Goal: Find specific fact: Find contact information

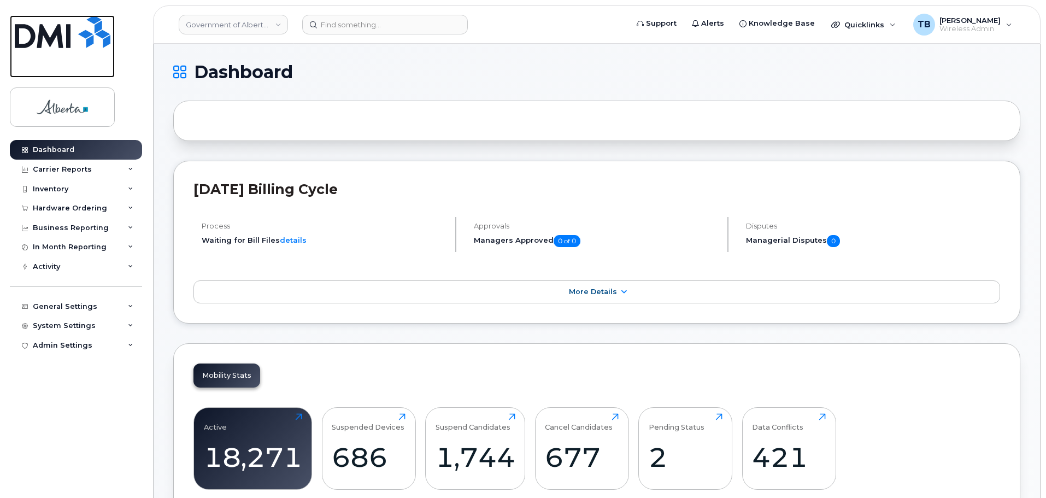
click at [58, 48] on img at bounding box center [63, 31] width 96 height 33
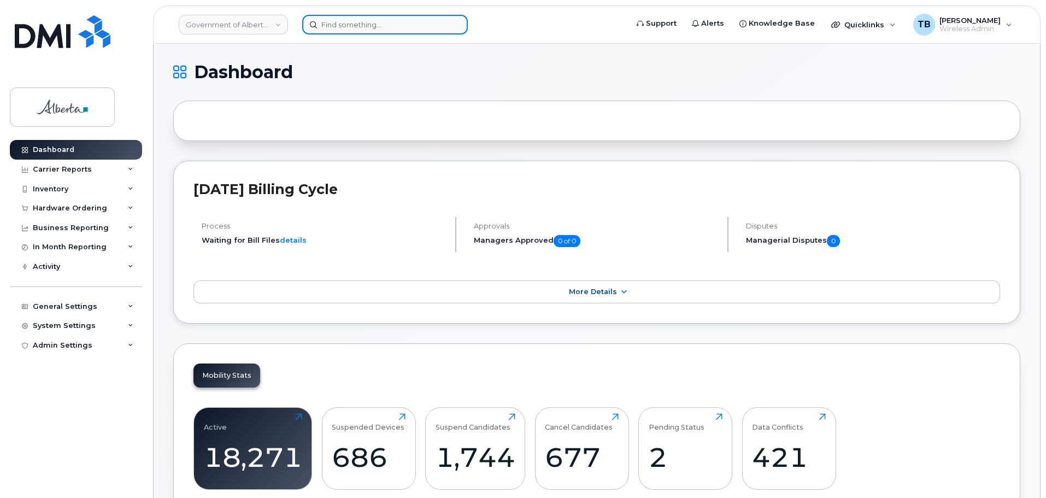
click at [376, 30] on input at bounding box center [385, 25] width 166 height 20
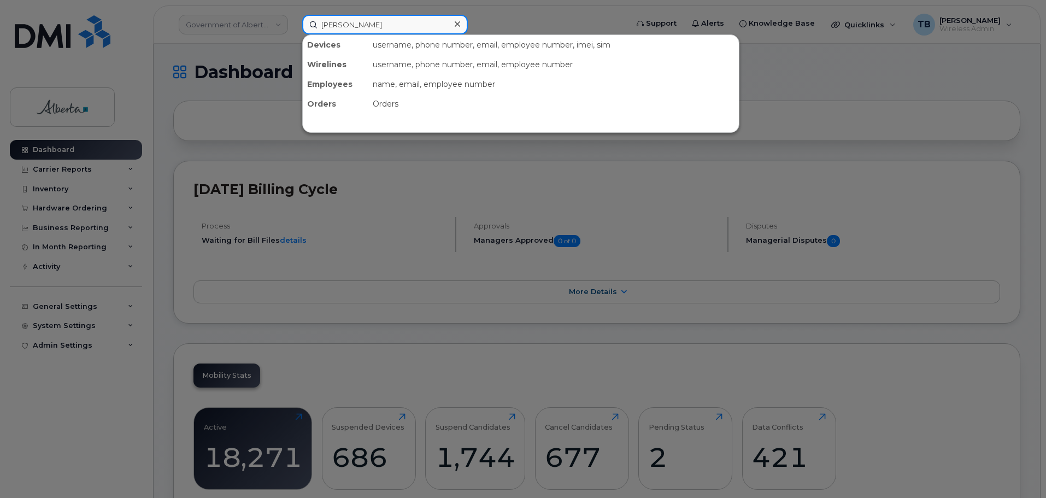
type input "tami betchuk"
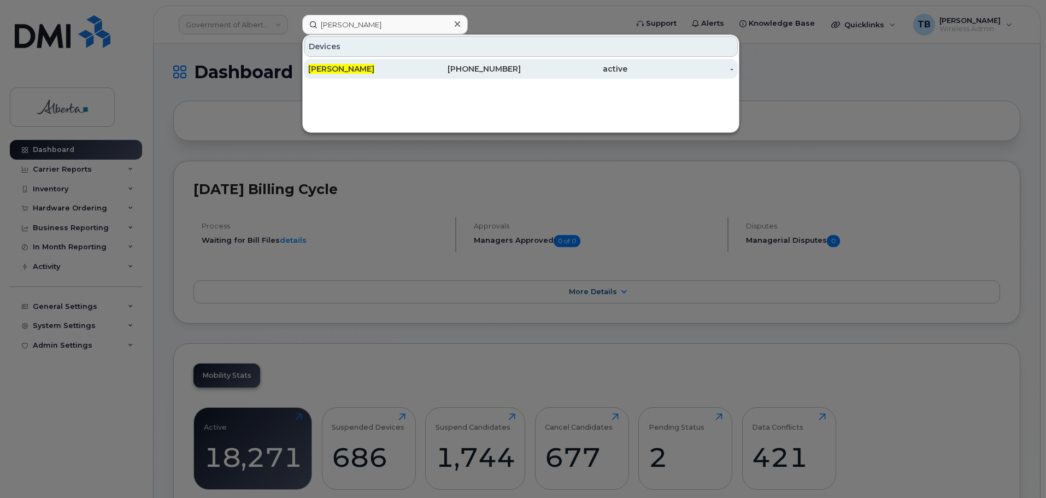
click at [372, 68] on div "[PERSON_NAME]" at bounding box center [361, 68] width 107 height 11
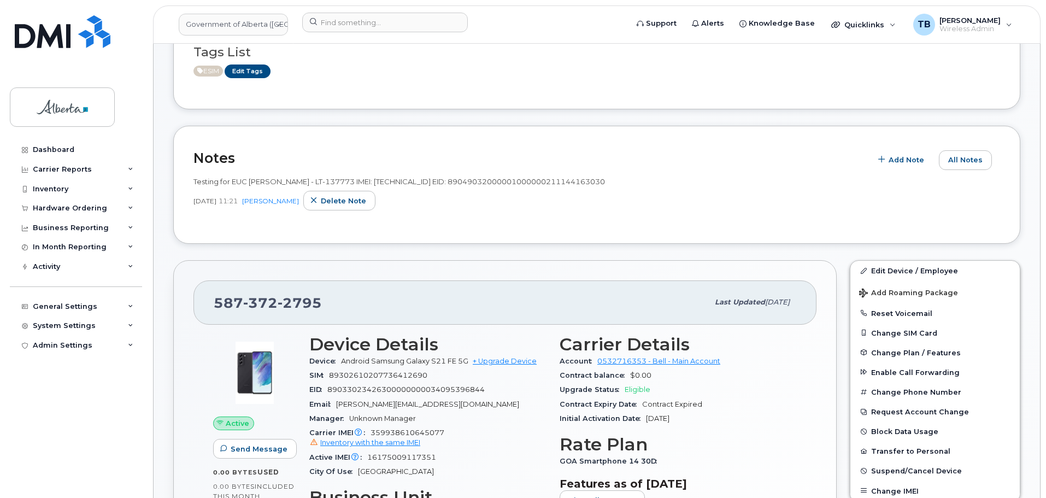
scroll to position [219, 0]
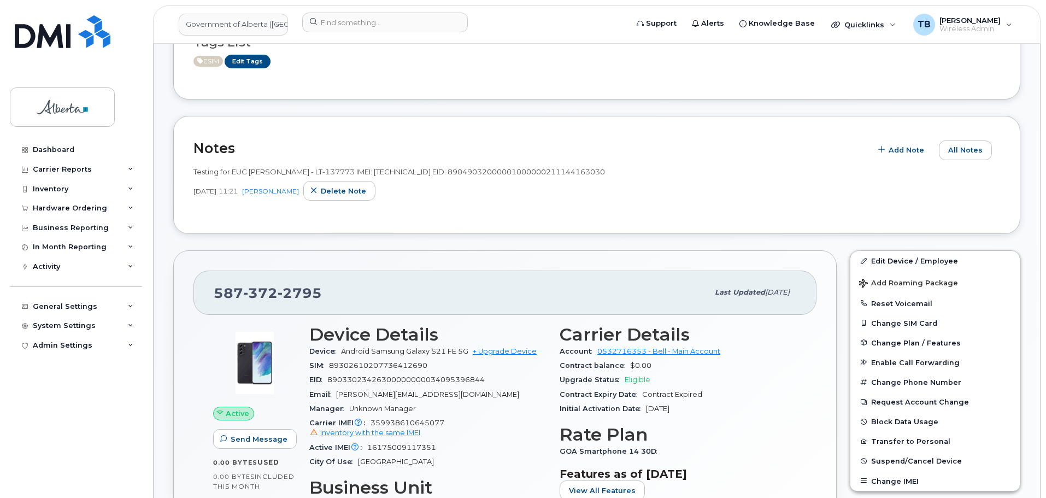
click at [408, 422] on span "359938610645077 Inventory with the same IMEI" at bounding box center [427, 429] width 237 height 20
copy span "359938610645077"
click at [412, 450] on span "16175009117351" at bounding box center [401, 447] width 69 height 8
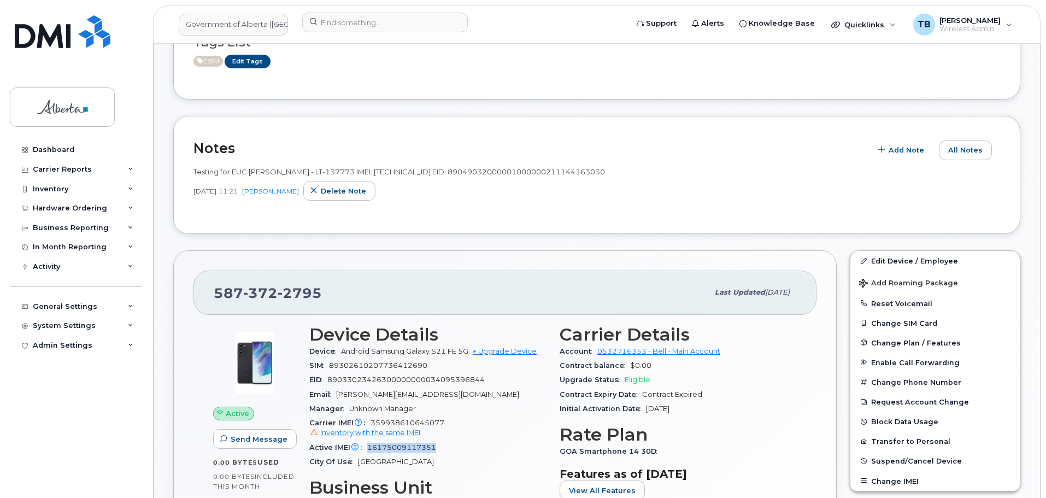
copy span "16175009117351"
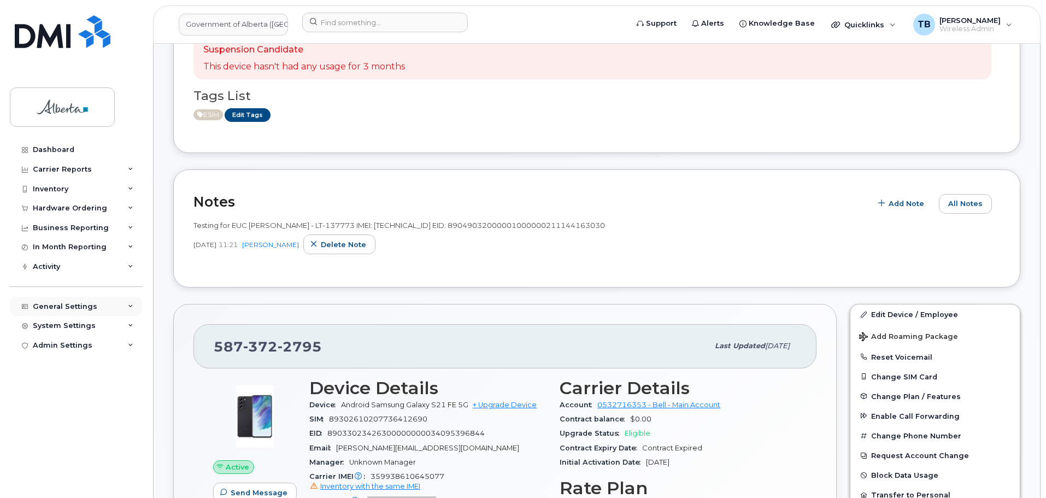
scroll to position [164, 0]
drag, startPoint x: 326, startPoint y: 344, endPoint x: 232, endPoint y: 351, distance: 94.2
click at [176, 346] on div "[PHONE_NUMBER] Last updated [DATE] Active Send Message 0.00 Bytes  used 0.00 By…" at bounding box center [504, 501] width 663 height 392
copy span "[PHONE_NUMBER]"
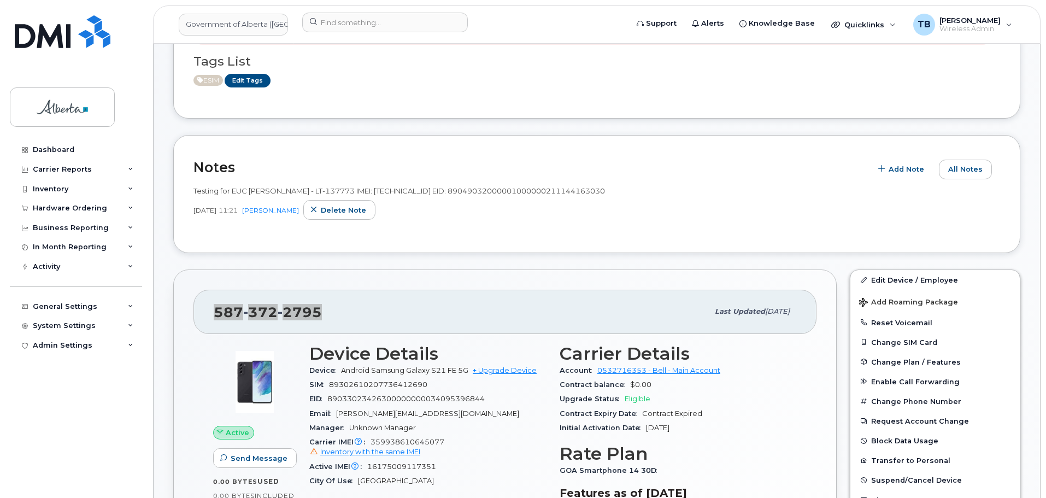
scroll to position [219, 0]
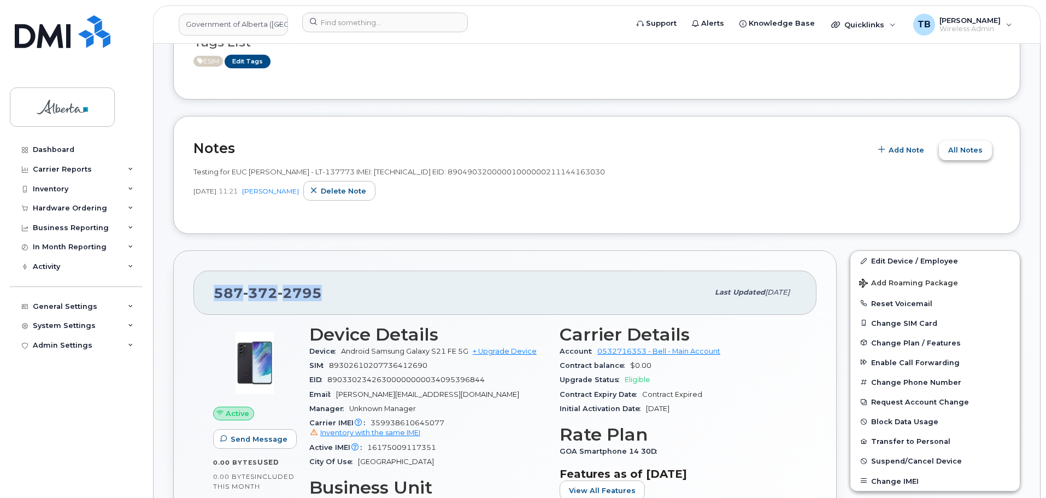
click at [974, 156] on button "All Notes" at bounding box center [965, 150] width 53 height 20
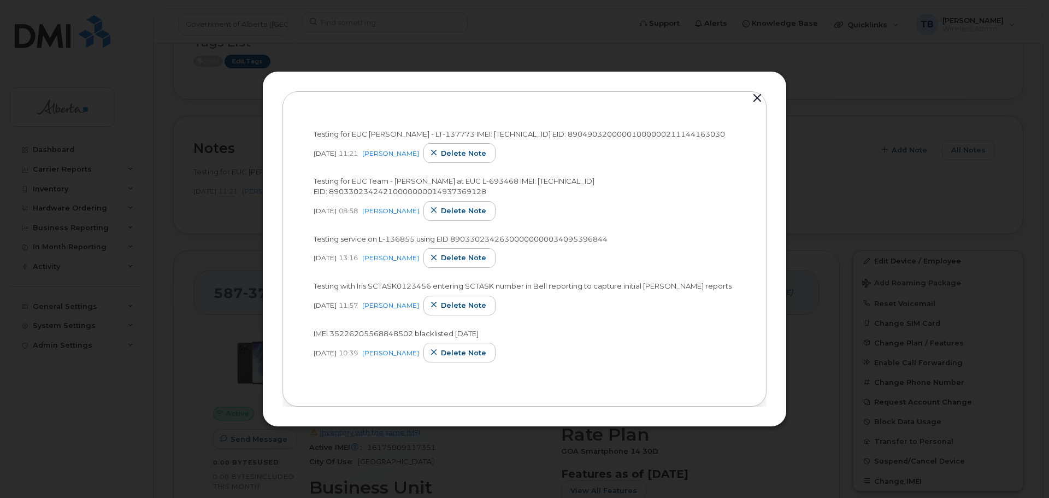
click at [214, 98] on div at bounding box center [524, 249] width 1049 height 498
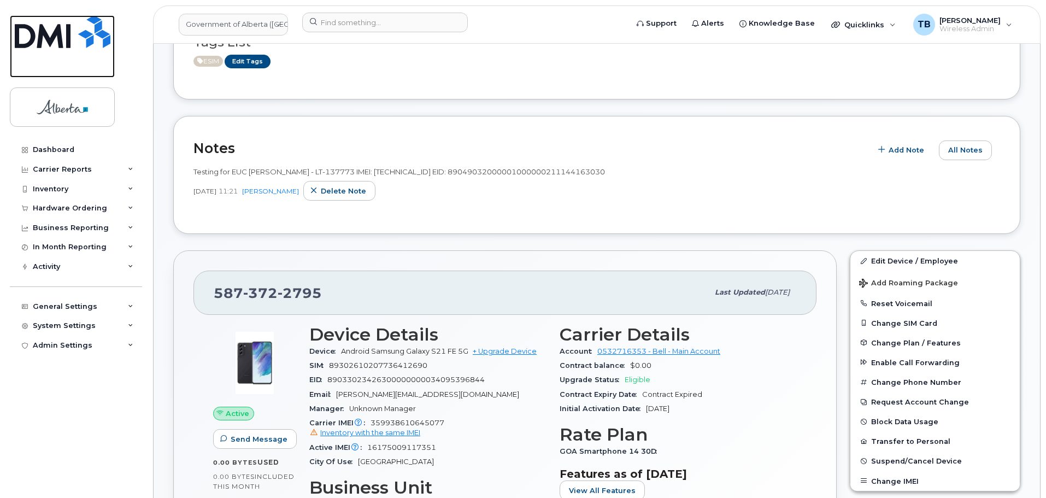
click at [68, 36] on img at bounding box center [63, 31] width 96 height 33
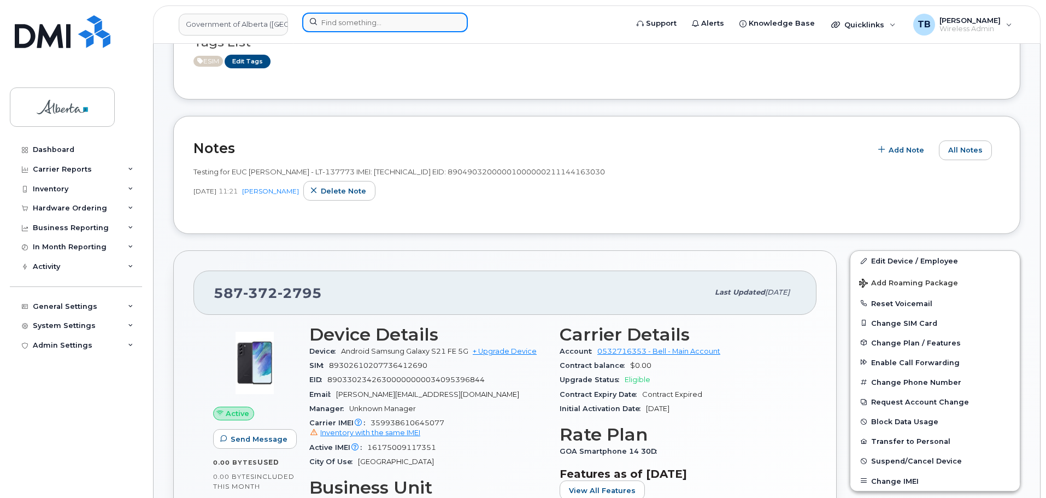
click at [370, 26] on input at bounding box center [385, 23] width 166 height 20
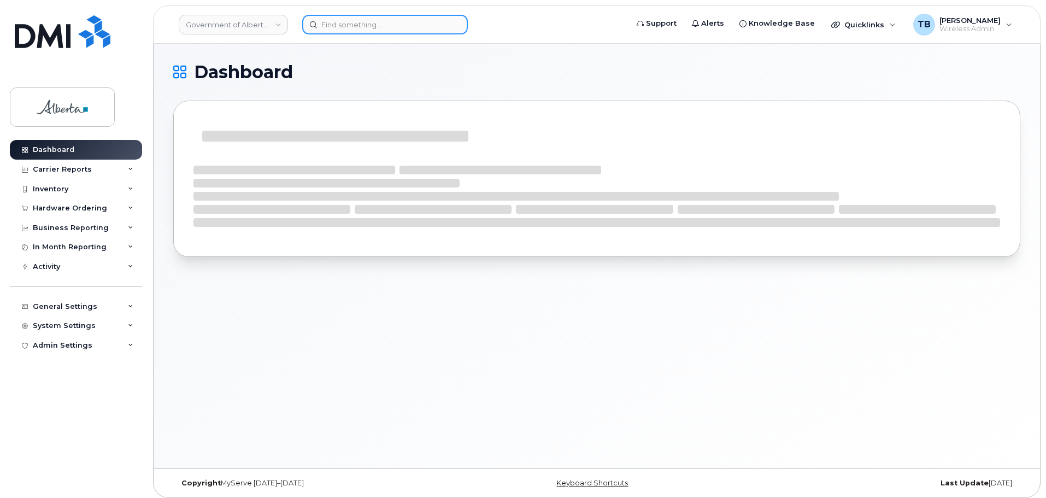
click at [370, 26] on input at bounding box center [385, 25] width 166 height 20
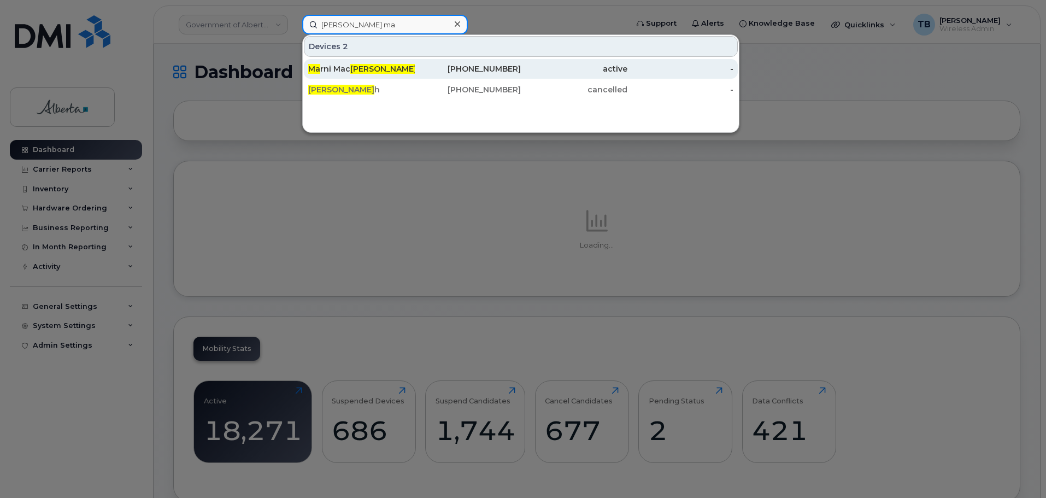
type input "kay ma"
click at [352, 66] on span "kay" at bounding box center [383, 69] width 66 height 10
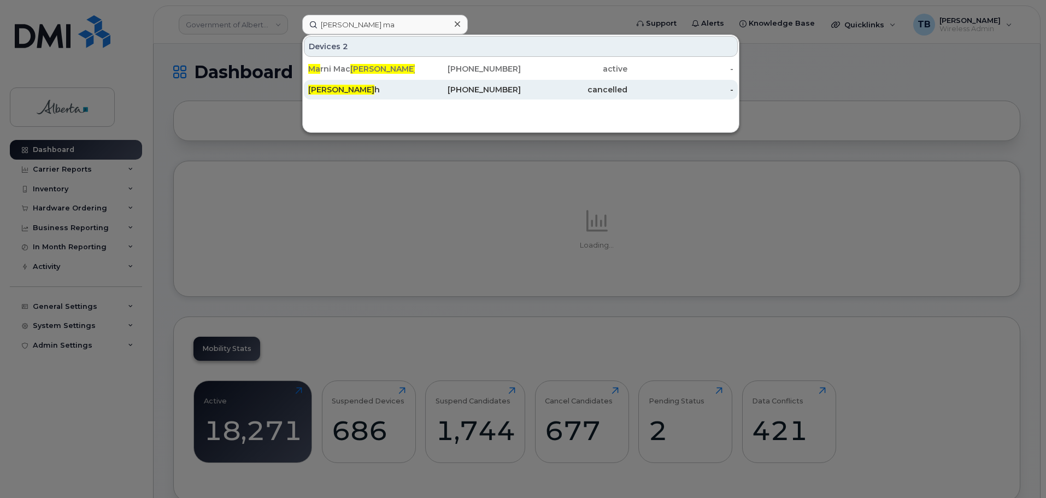
drag, startPoint x: 352, startPoint y: 66, endPoint x: 332, endPoint y: 87, distance: 29.4
click at [332, 87] on div "Ma rni Mac kay 403-580-9884 active - Kay Ma h 780-217-7269 cancelled -" at bounding box center [521, 79] width 436 height 43
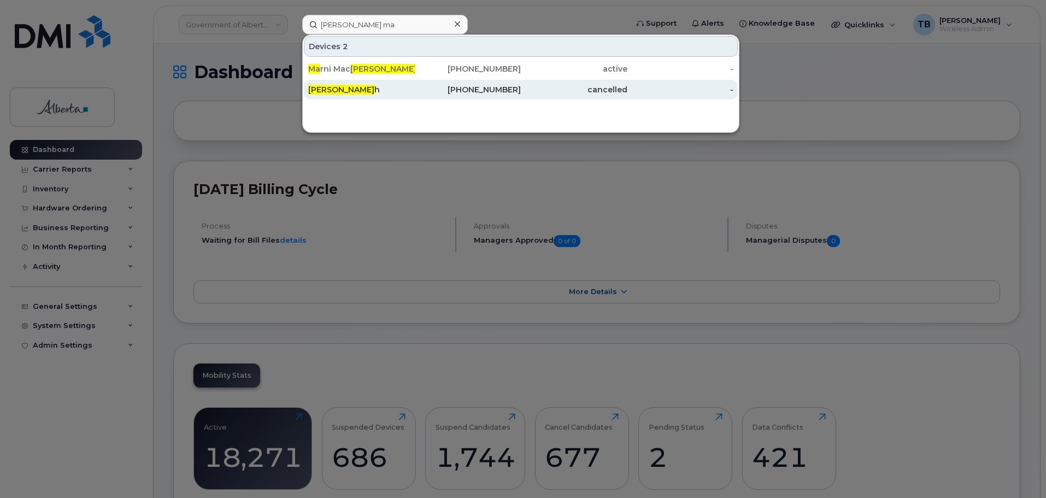
click at [331, 87] on span "Kay Ma" at bounding box center [341, 90] width 66 height 10
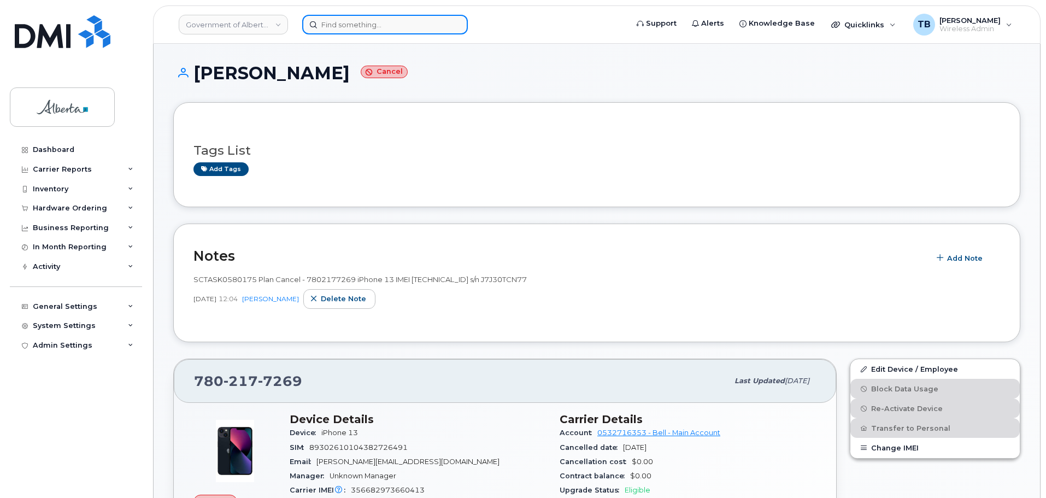
click at [344, 16] on input at bounding box center [385, 25] width 166 height 20
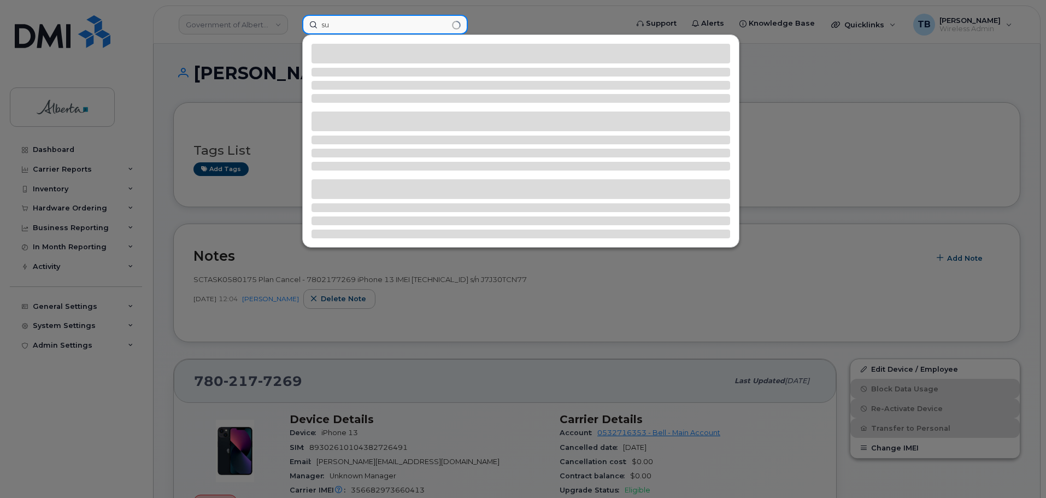
type input "s"
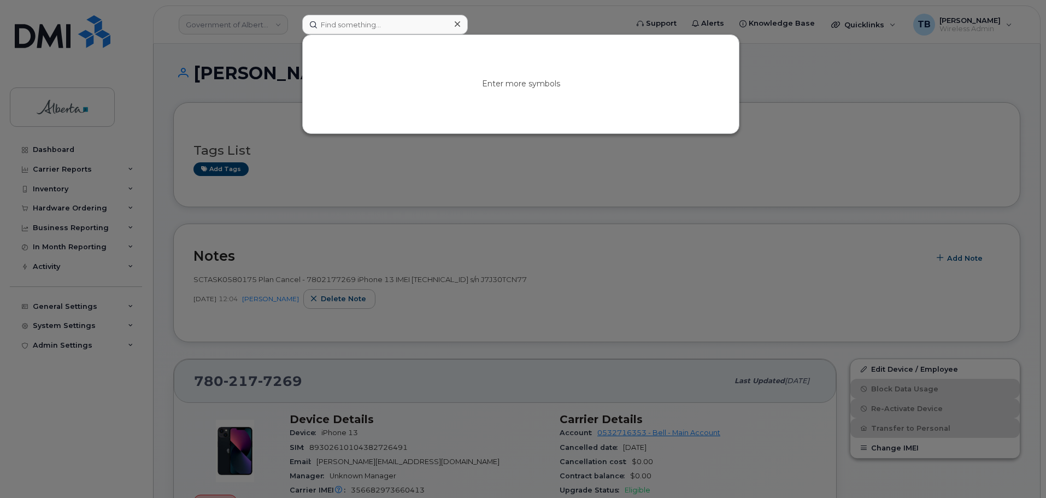
click at [832, 146] on div at bounding box center [523, 249] width 1046 height 498
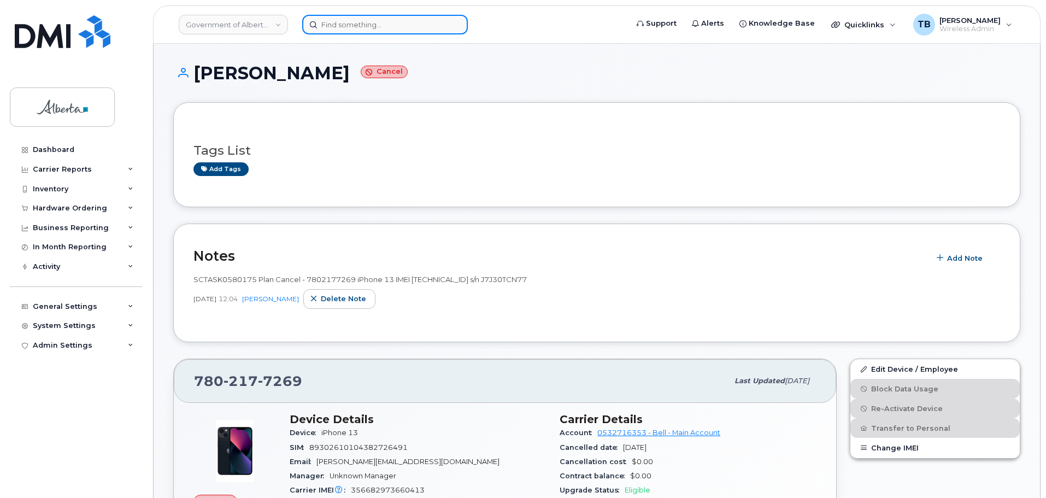
click at [340, 25] on input at bounding box center [385, 25] width 166 height 20
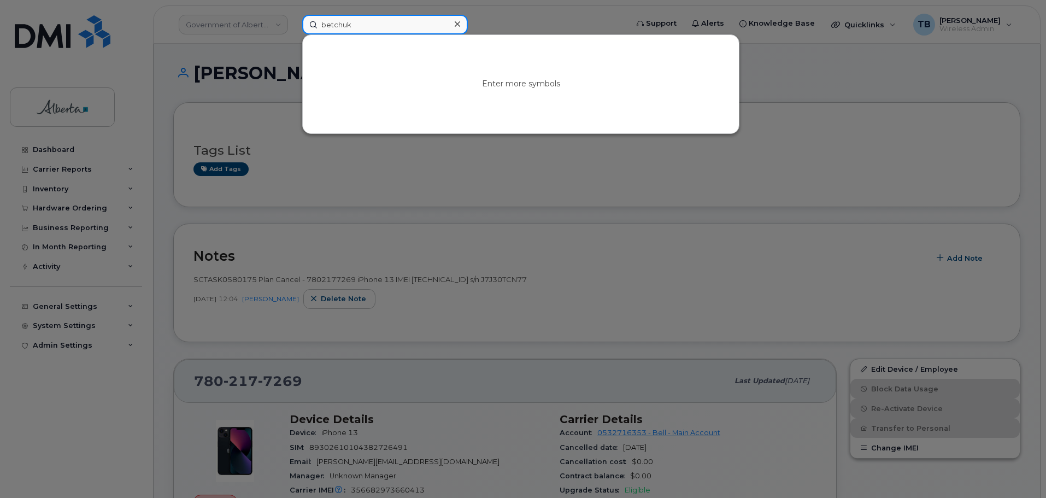
type input "betchuk"
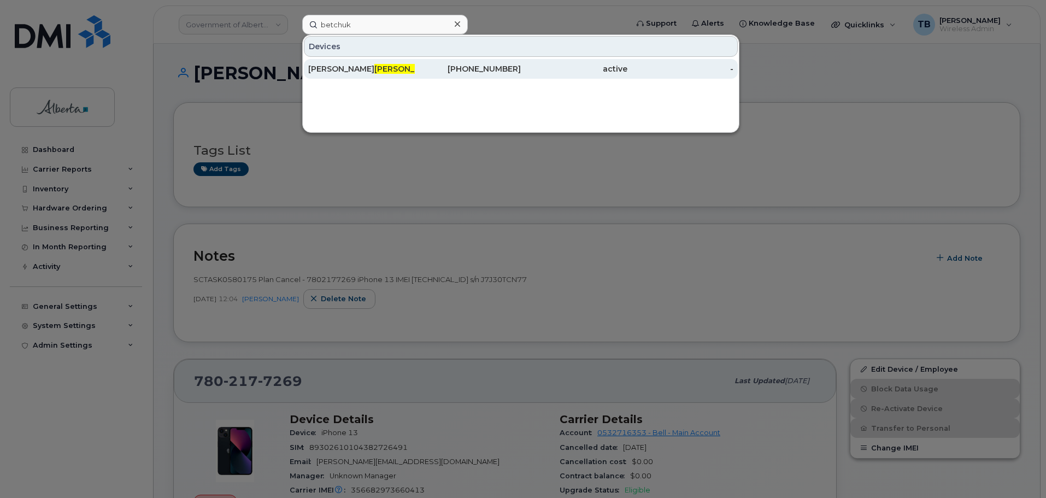
drag, startPoint x: 352, startPoint y: 62, endPoint x: 391, endPoint y: 69, distance: 39.4
click at [374, 72] on span "Betchuk" at bounding box center [407, 69] width 66 height 10
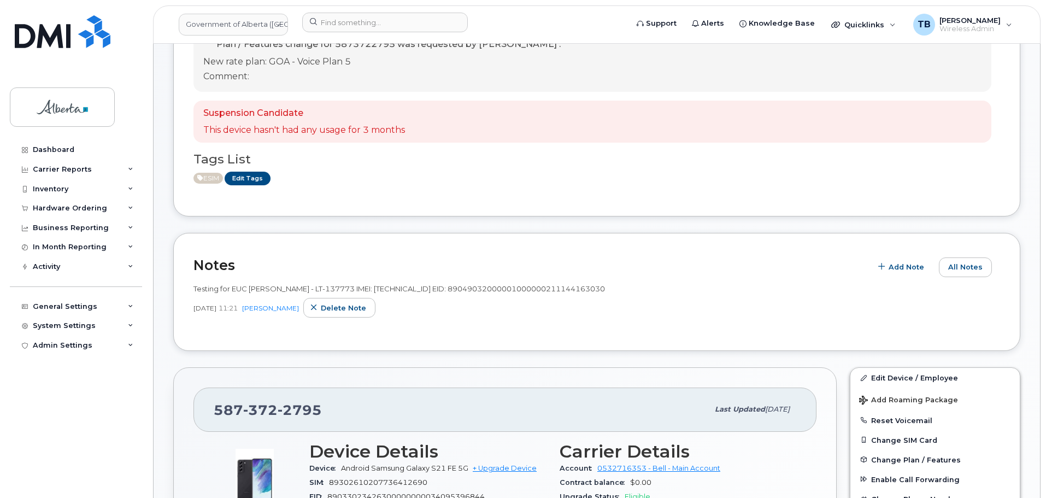
scroll to position [219, 0]
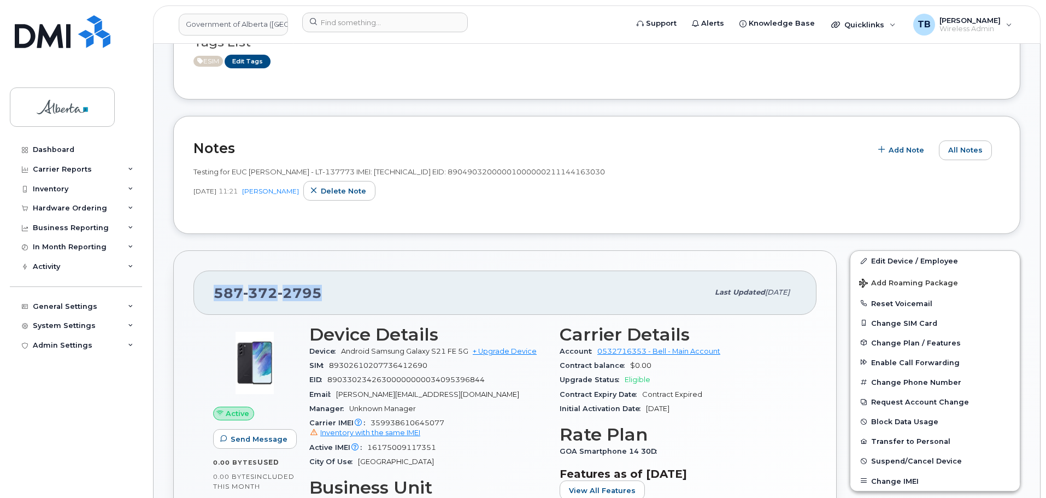
drag, startPoint x: 336, startPoint y: 285, endPoint x: 262, endPoint y: 287, distance: 73.8
click at [204, 289] on div "587 372 2795 Last updated Jul 25, 2025" at bounding box center [504, 292] width 623 height 44
copy span "[PHONE_NUMBER]"
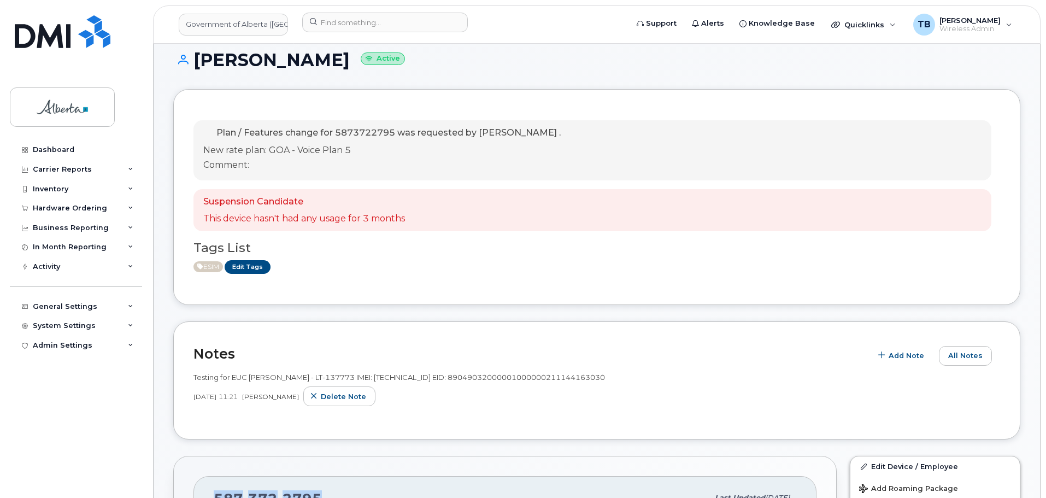
scroll to position [0, 0]
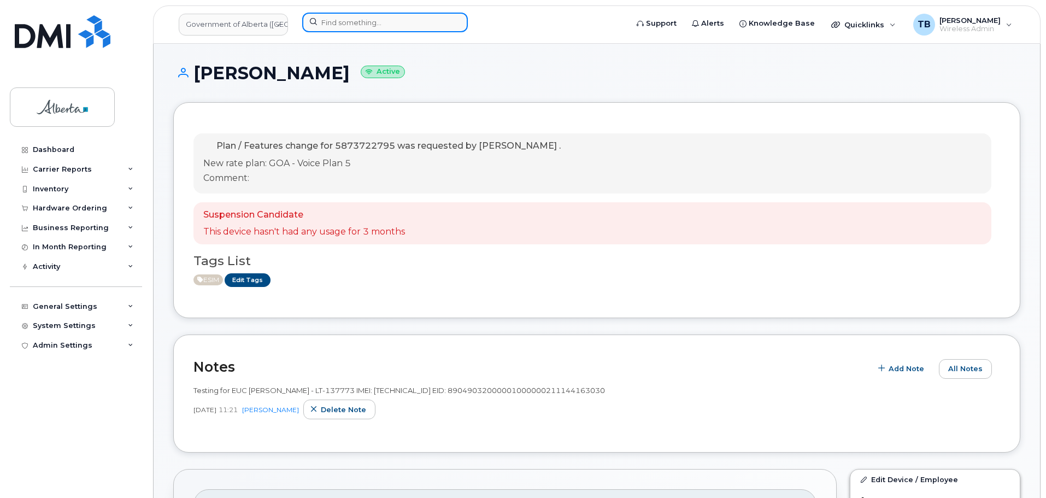
click at [330, 31] on input at bounding box center [385, 23] width 166 height 20
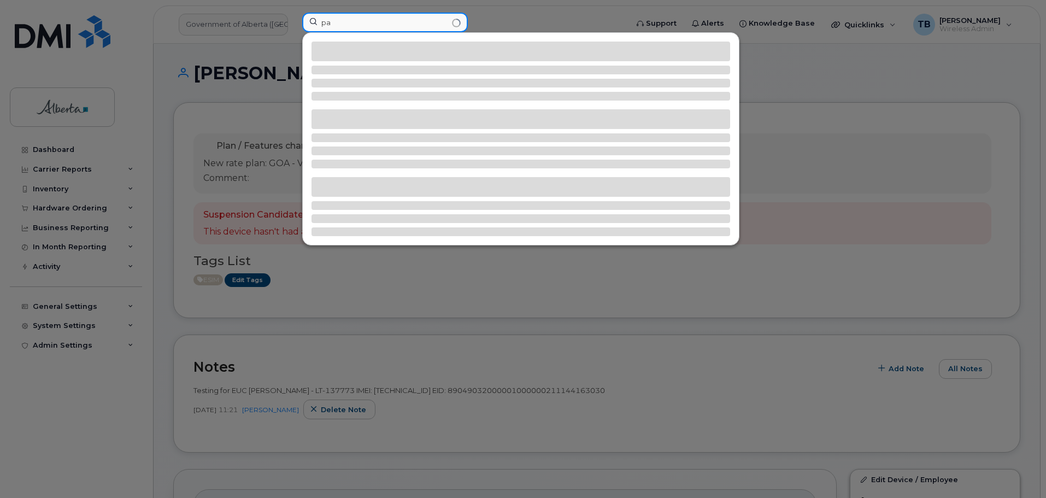
type input "p"
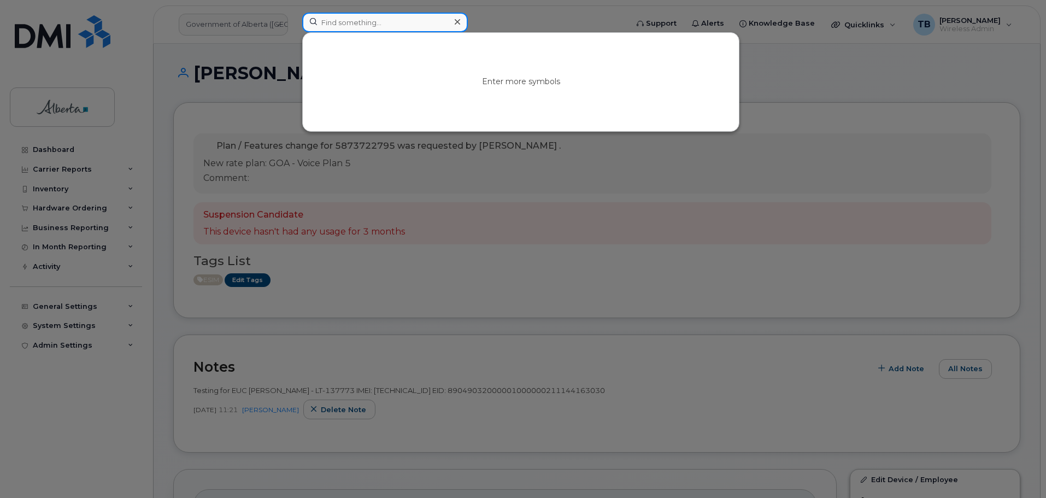
click at [345, 25] on input at bounding box center [385, 23] width 166 height 20
